Goal: Transaction & Acquisition: Purchase product/service

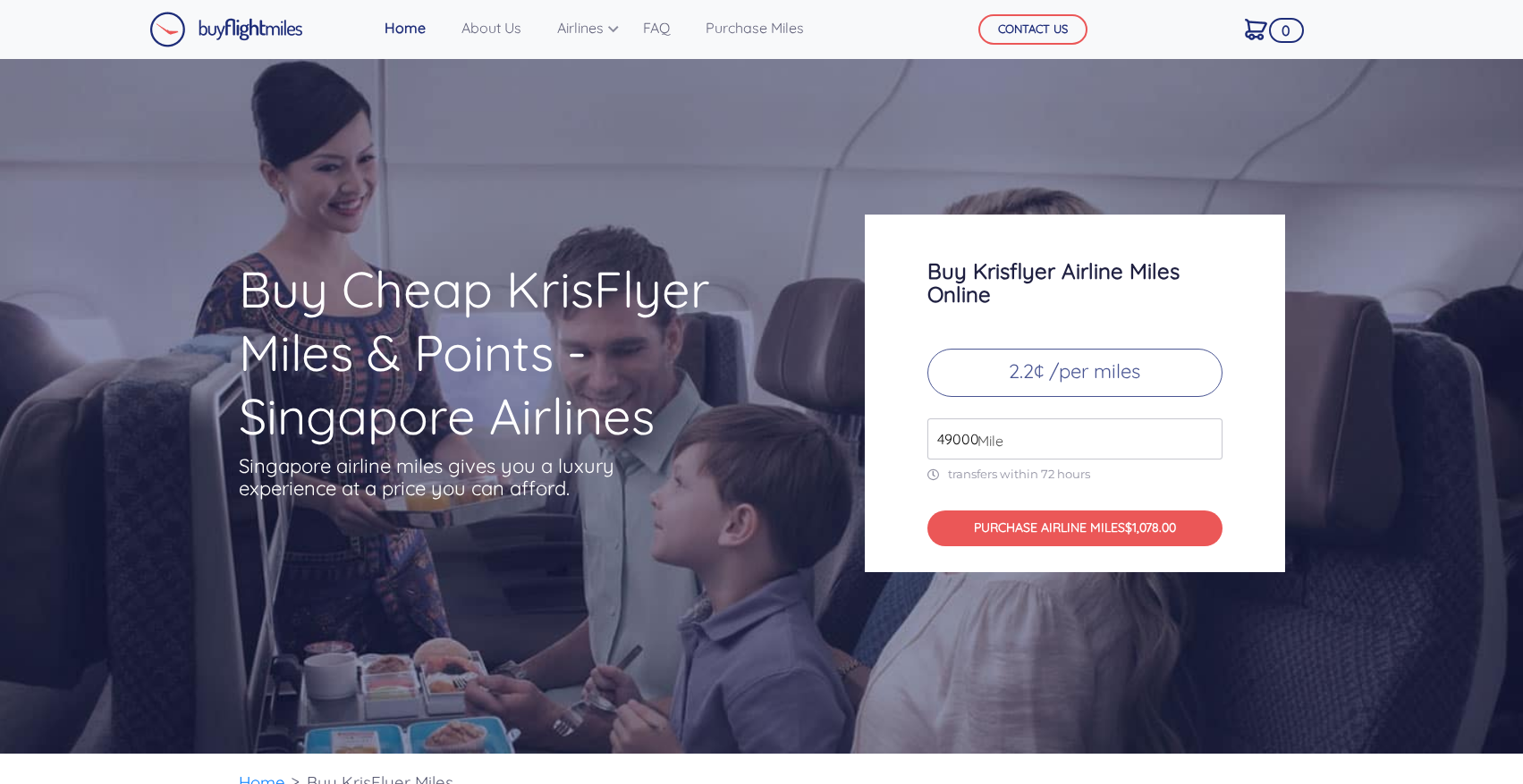
click at [965, 251] on div "Buy Krisflyer Airline Miles Online 2.2¢ /per miles 49000 Mile transfers within …" at bounding box center [1075, 393] width 420 height 358
click at [973, 272] on h3 "Buy Krisflyer Airline Miles Online" at bounding box center [1075, 282] width 295 height 46
click at [1007, 294] on h3 "Buy Krisflyer Airline Miles Online" at bounding box center [1075, 282] width 295 height 46
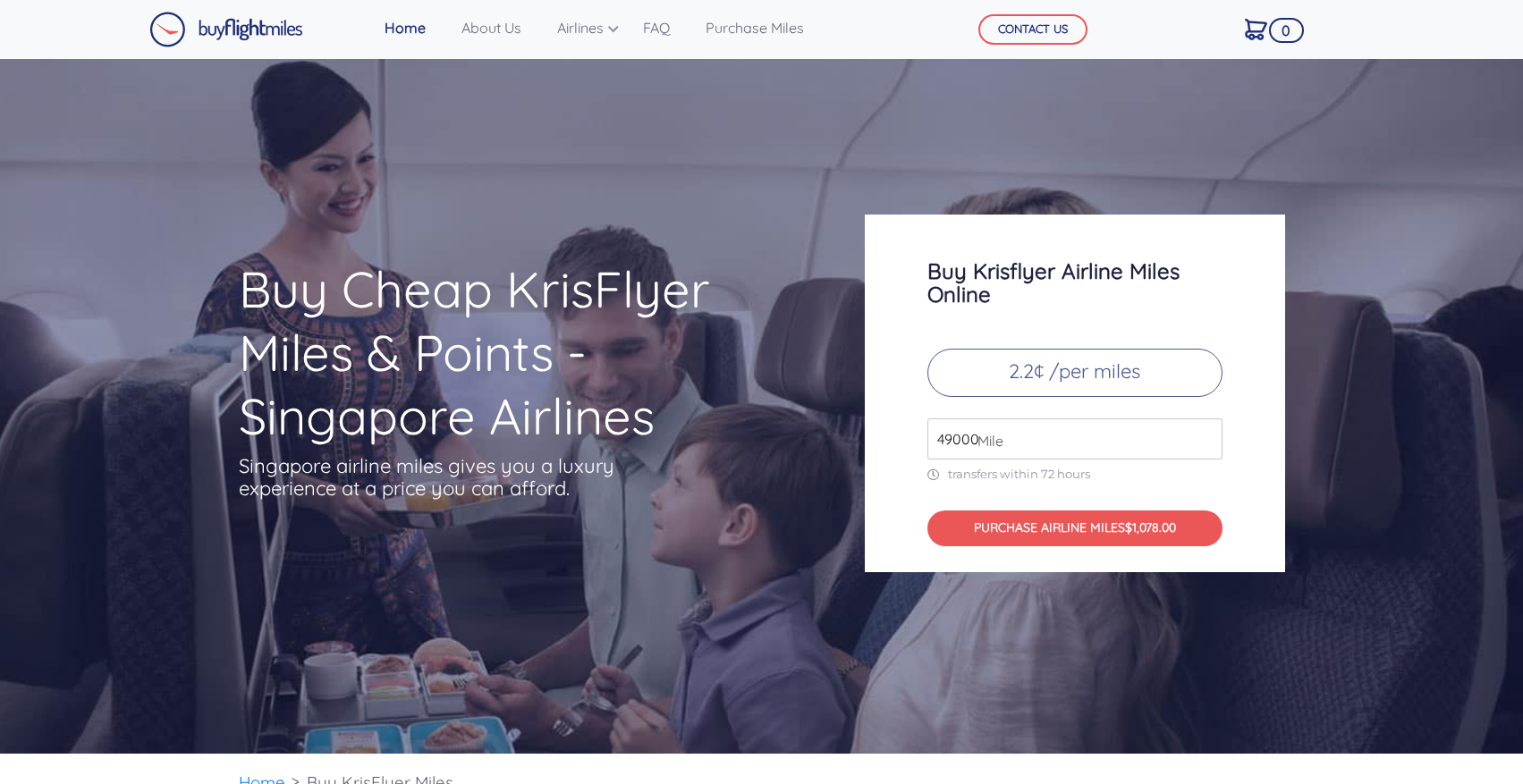
click at [1007, 294] on h3 "Buy Krisflyer Airline Miles Online" at bounding box center [1075, 282] width 295 height 46
click at [1034, 376] on p "2.2¢ /per miles" at bounding box center [1075, 372] width 295 height 48
click at [1037, 428] on input "49000" at bounding box center [1075, 438] width 295 height 41
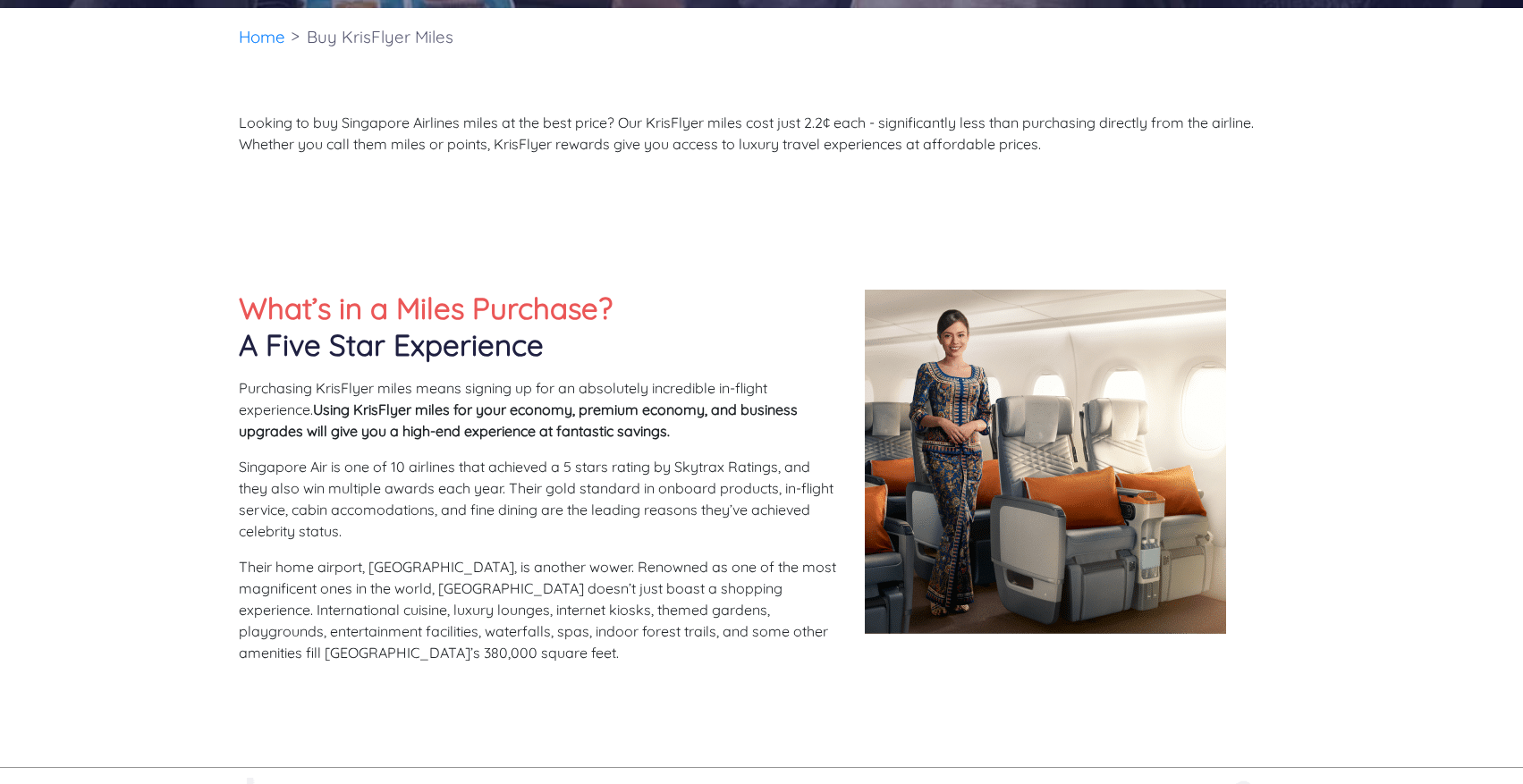
scroll to position [747, 0]
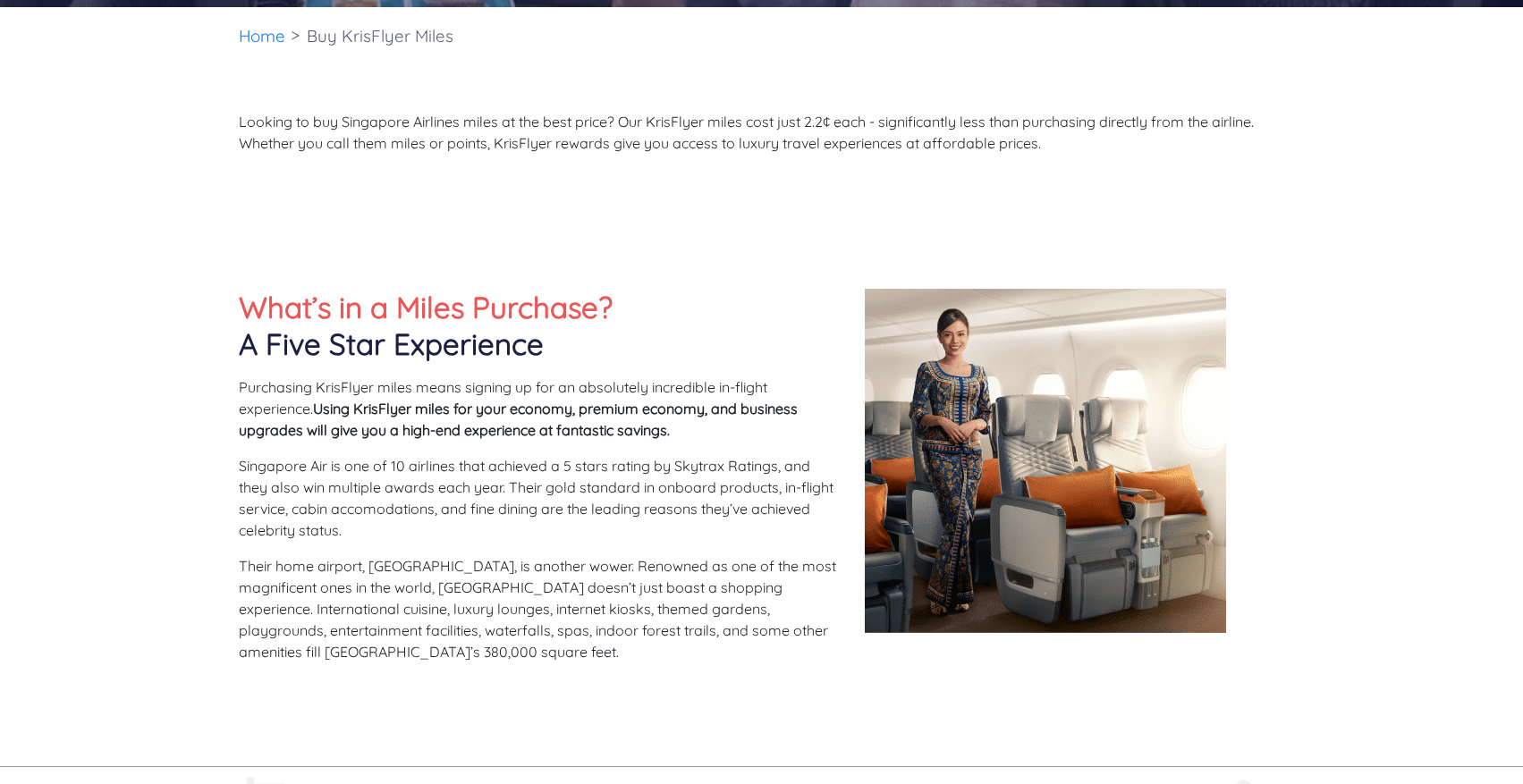
type input "7000"
